Goal: Transaction & Acquisition: Purchase product/service

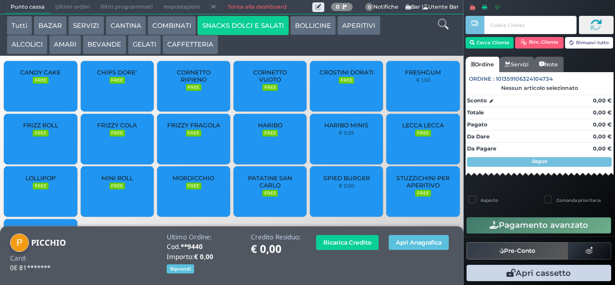
click at [248, 189] on span "PATATINE SAN CARLO" at bounding box center [270, 182] width 57 height 14
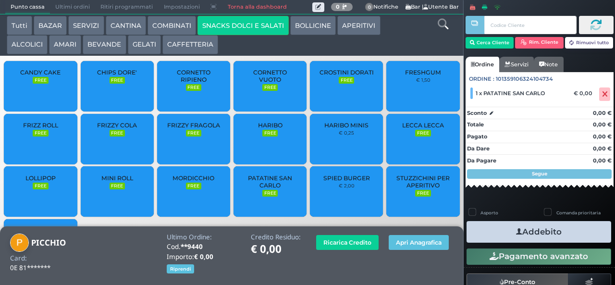
click at [504, 231] on button "Addebito" at bounding box center [539, 232] width 145 height 22
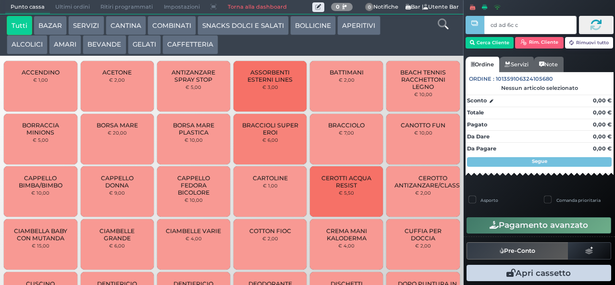
type input "cd ad 6c c3"
click at [106, 46] on button "BEVANDE" at bounding box center [104, 44] width 43 height 19
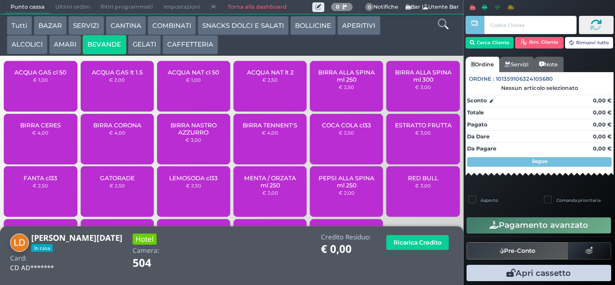
click at [250, 90] on div "ACQUA NAT lt 2 € 2,50" at bounding box center [270, 86] width 73 height 50
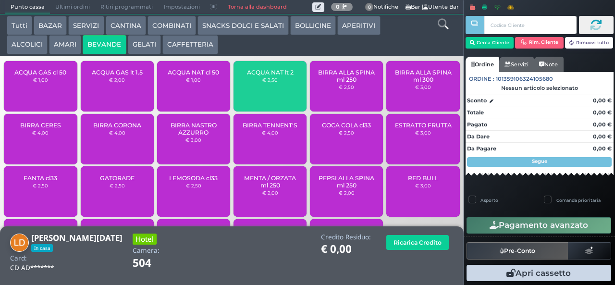
click at [251, 95] on div "ACQUA NAT lt 2 € 2,50" at bounding box center [270, 86] width 73 height 50
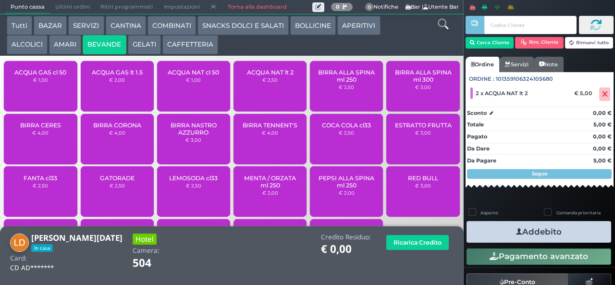
click at [527, 230] on button "Addebito" at bounding box center [539, 232] width 145 height 22
